Goal: Communication & Community: Participate in discussion

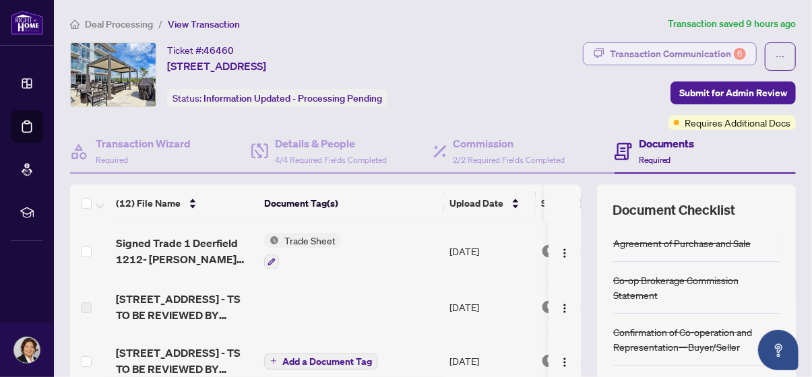
click at [686, 46] on div "Transaction Communication 6" at bounding box center [678, 54] width 136 height 22
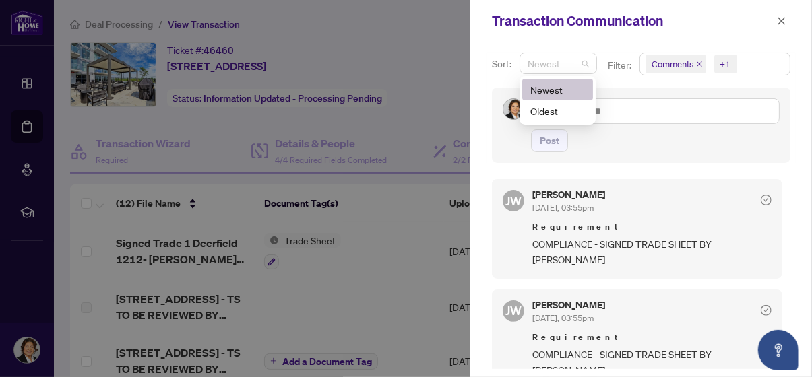
click at [585, 65] on span "Newest" at bounding box center [558, 63] width 61 height 20
click at [559, 106] on div "Oldest" at bounding box center [557, 111] width 55 height 15
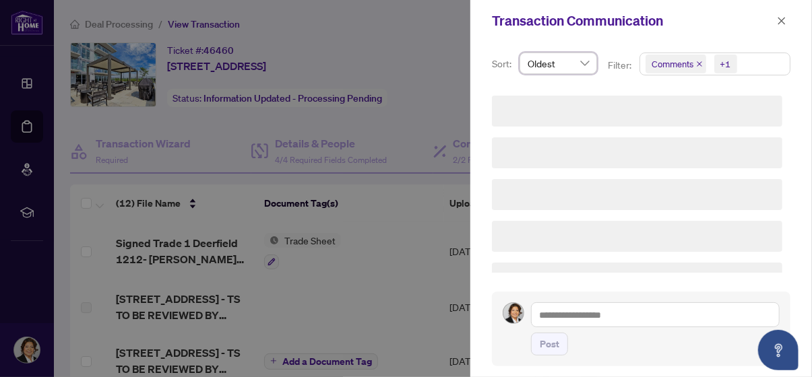
scroll to position [1279, 0]
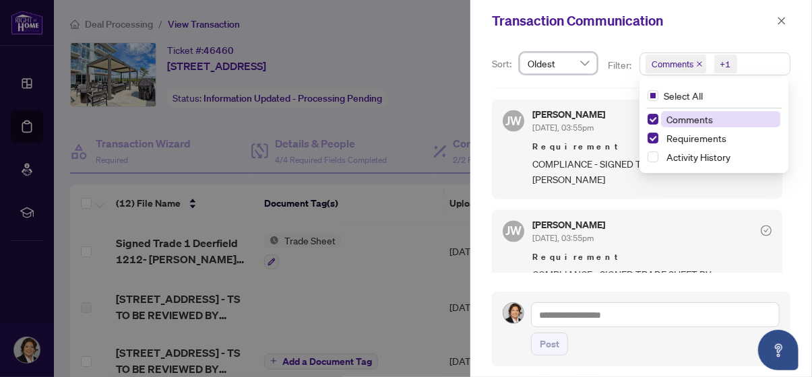
click at [745, 65] on span "Comments +1" at bounding box center [715, 64] width 150 height 22
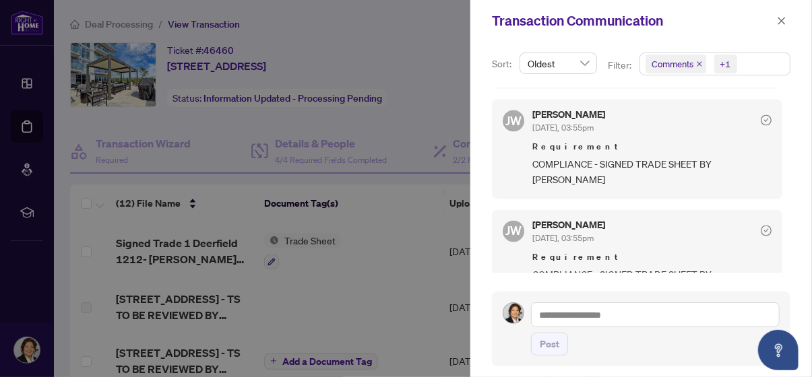
click at [697, 175] on div "[PERSON_NAME] [DATE], 03:55pm Requirement COMPLIANCE - SIGNED TRADE SHEET BY [P…" at bounding box center [637, 149] width 290 height 100
click at [782, 18] on icon "close" at bounding box center [781, 20] width 9 height 9
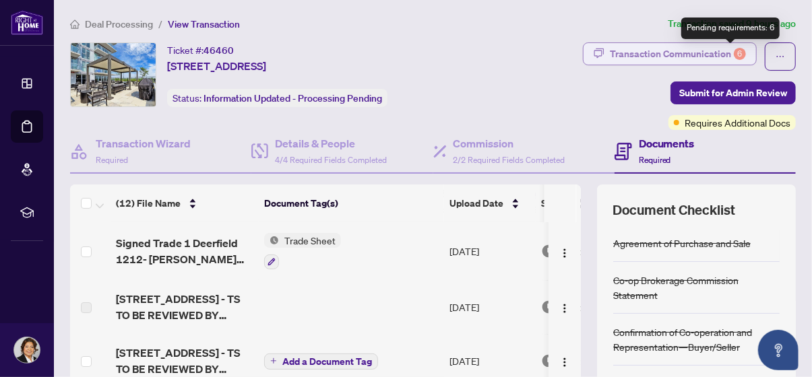
click at [734, 49] on div "6" at bounding box center [740, 54] width 12 height 12
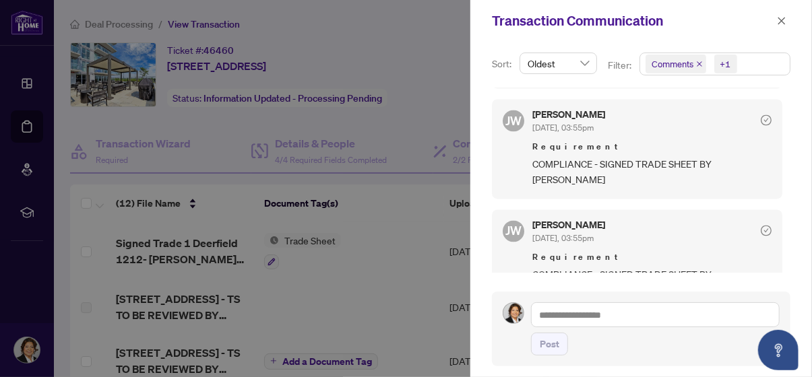
scroll to position [2, 0]
click at [782, 16] on icon "close" at bounding box center [781, 20] width 9 height 9
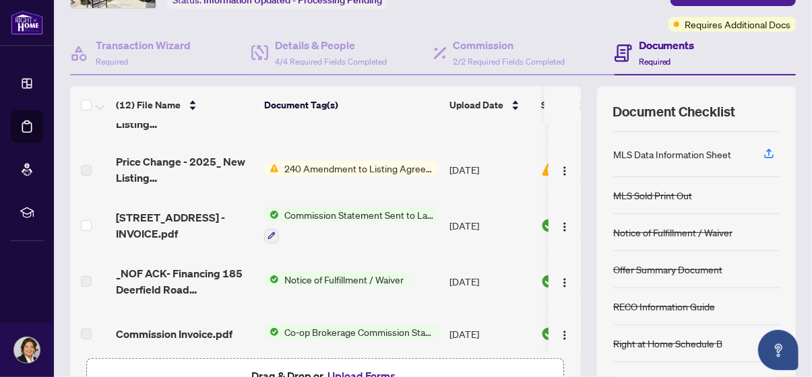
scroll to position [73, 0]
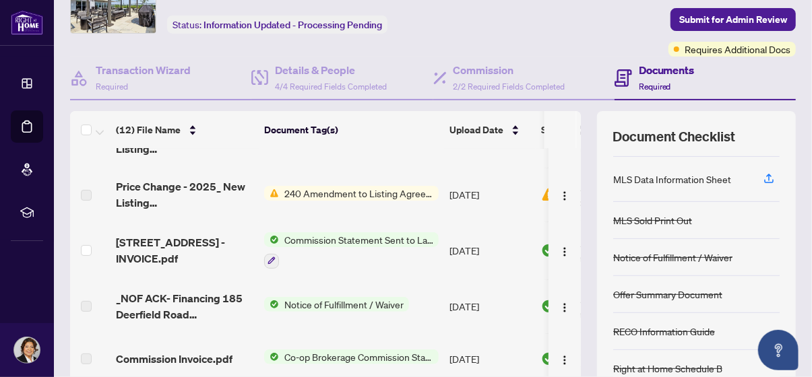
click at [736, 59] on div "Documents Required" at bounding box center [704, 79] width 181 height 44
click at [685, 57] on div "Documents Required" at bounding box center [704, 79] width 181 height 44
click at [731, 59] on div "Documents Required" at bounding box center [704, 79] width 181 height 44
click at [729, 60] on div "Documents Required" at bounding box center [704, 79] width 181 height 44
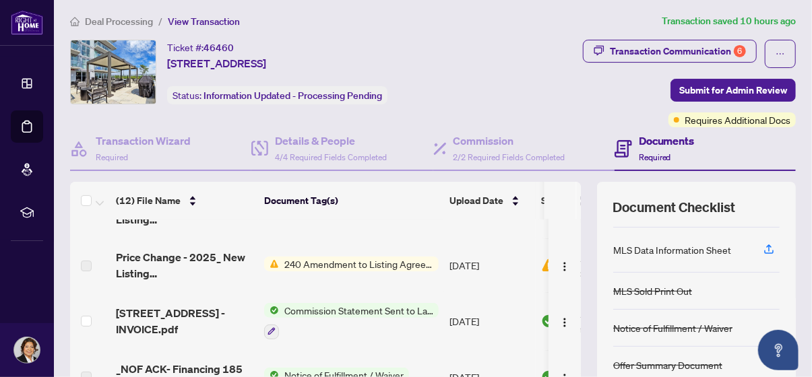
scroll to position [0, 0]
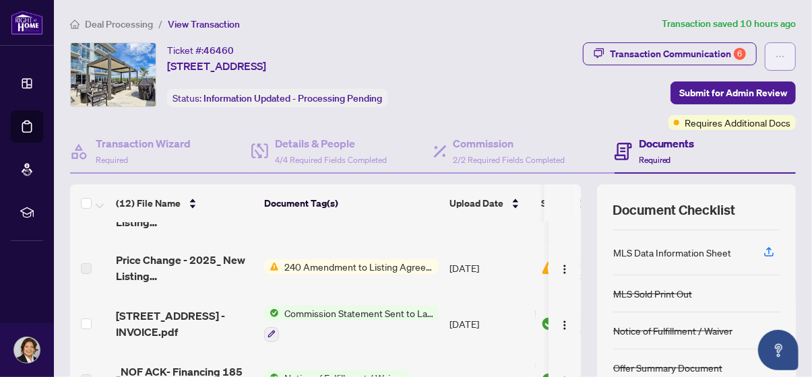
click at [775, 53] on icon "ellipsis" at bounding box center [779, 56] width 9 height 9
click at [601, 102] on div "Transaction Communication 6 Submit for Admin Review Requires Additional Docs" at bounding box center [642, 86] width 308 height 88
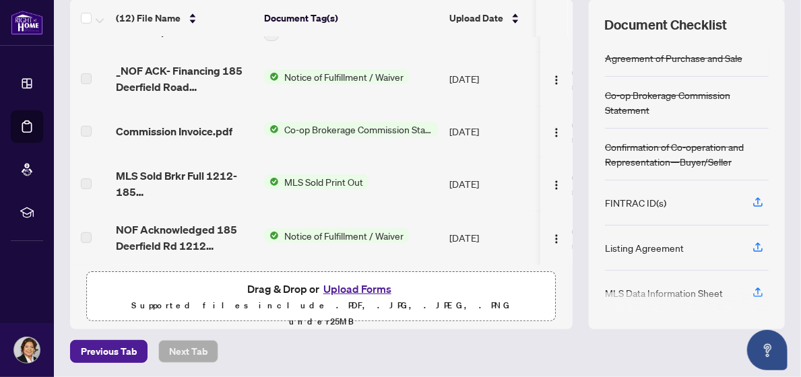
scroll to position [434, 0]
